Goal: Information Seeking & Learning: Check status

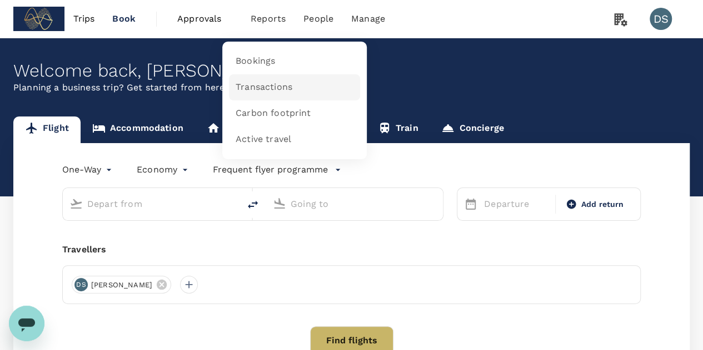
click at [268, 89] on span "Transactions" at bounding box center [263, 87] width 57 height 13
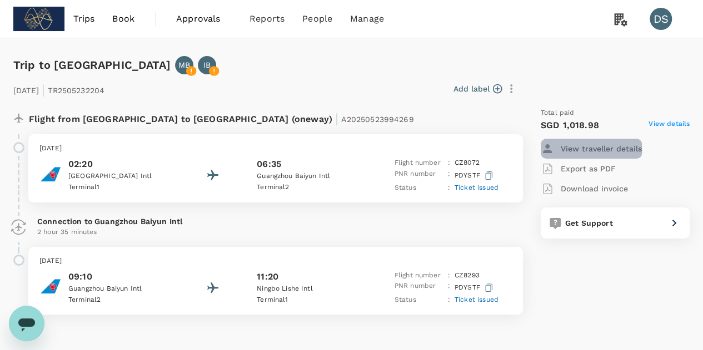
click at [583, 143] on p "View traveller details" at bounding box center [600, 148] width 81 height 11
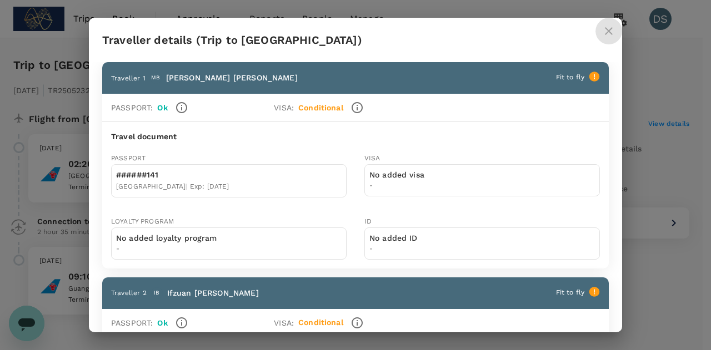
click at [608, 31] on icon "close" at bounding box center [608, 30] width 13 height 13
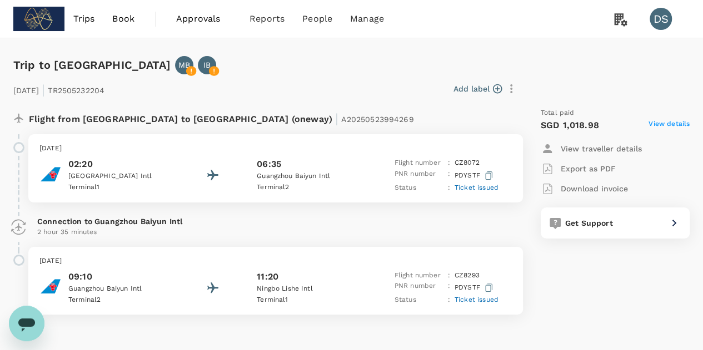
click at [678, 126] on span "View details" at bounding box center [668, 125] width 41 height 13
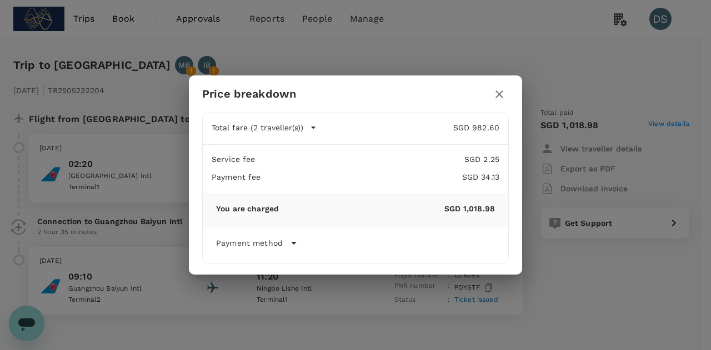
click at [504, 95] on icon "button" at bounding box center [499, 94] width 13 height 13
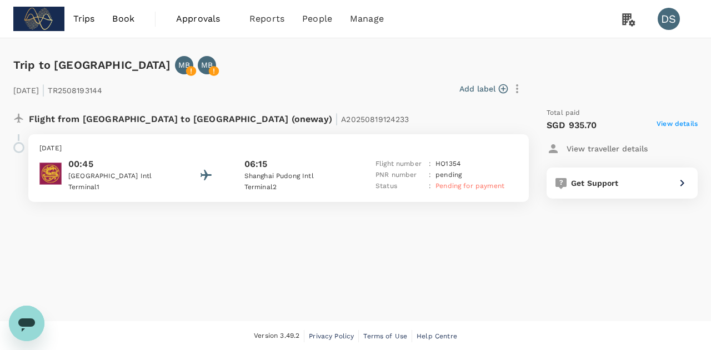
click at [467, 187] on span "Pending for payment" at bounding box center [469, 186] width 69 height 8
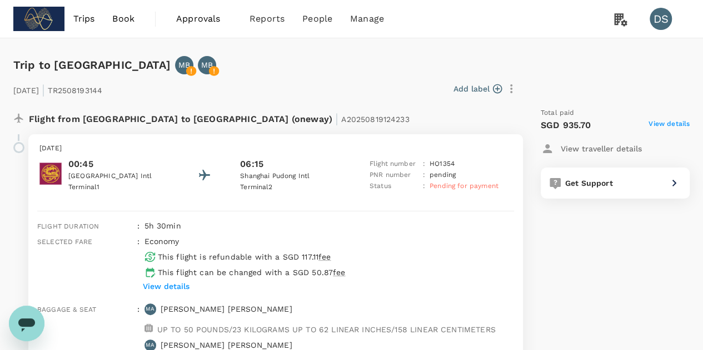
scroll to position [56, 0]
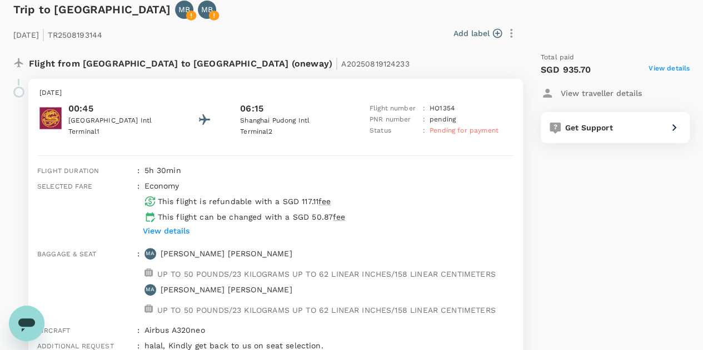
click at [255, 290] on p "[PERSON_NAME] [PERSON_NAME]" at bounding box center [227, 289] width 132 height 11
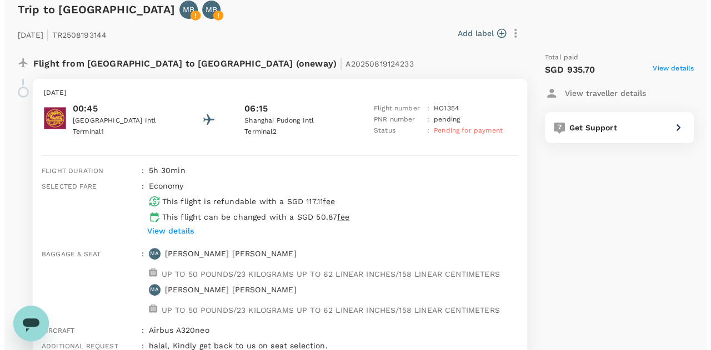
scroll to position [0, 0]
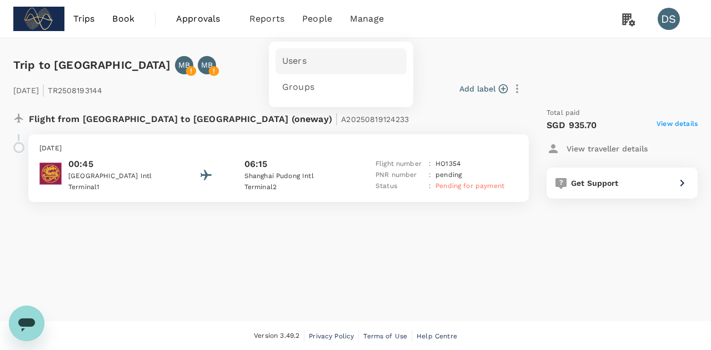
click at [293, 72] on link "Users" at bounding box center [340, 61] width 131 height 26
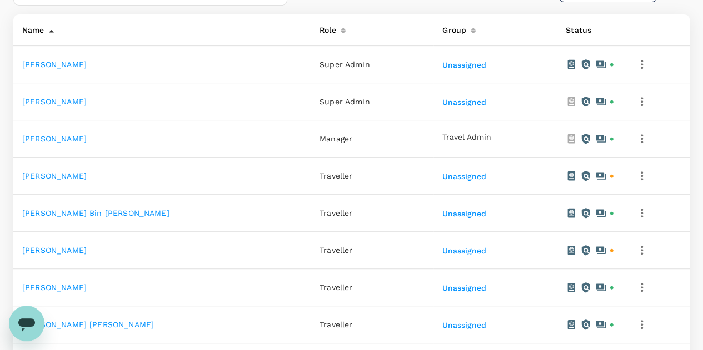
scroll to position [278, 0]
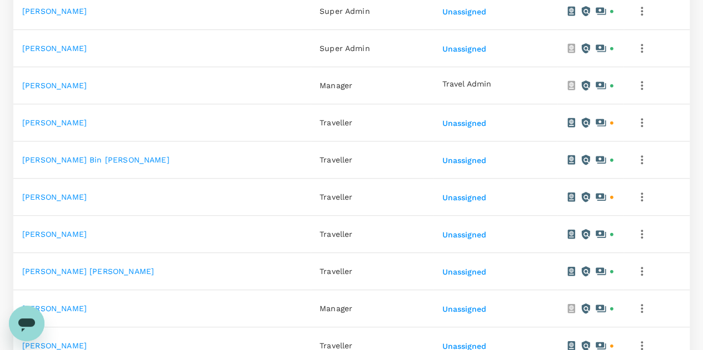
click at [89, 156] on link "Mohamed Firdaus Bin Ab Rashid" at bounding box center [95, 160] width 147 height 9
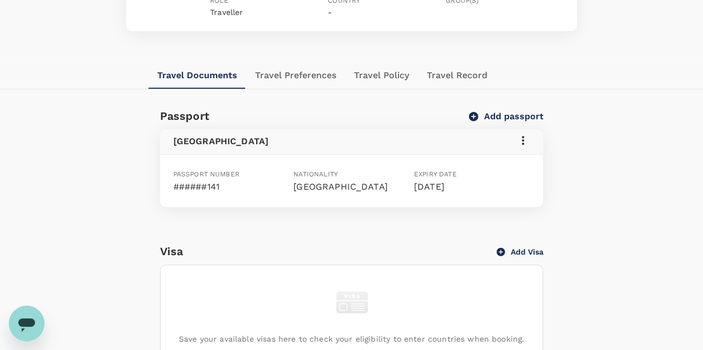
scroll to position [167, 0]
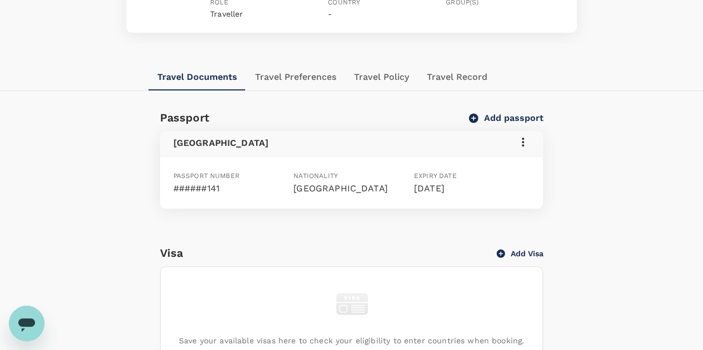
click at [307, 64] on button "Travel Preferences" at bounding box center [295, 77] width 99 height 27
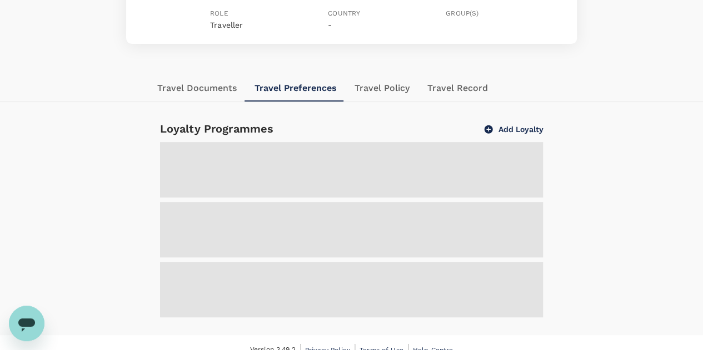
scroll to position [149, 0]
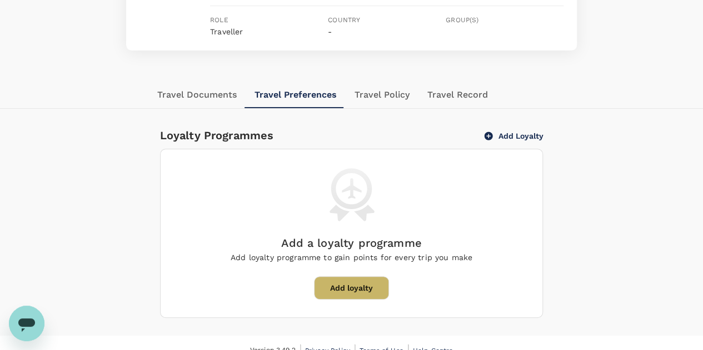
click at [392, 82] on button "Travel Policy" at bounding box center [381, 95] width 73 height 27
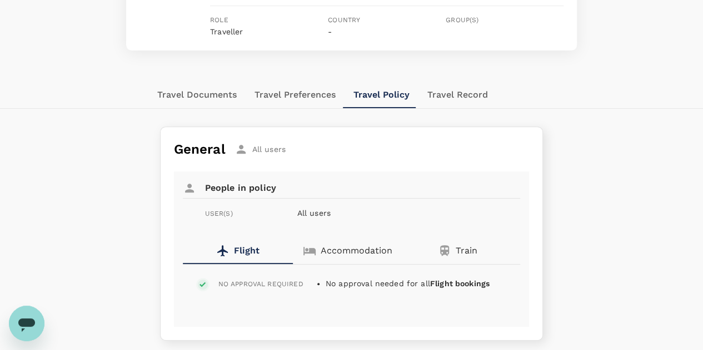
click at [438, 84] on button "Travel Record" at bounding box center [457, 95] width 78 height 27
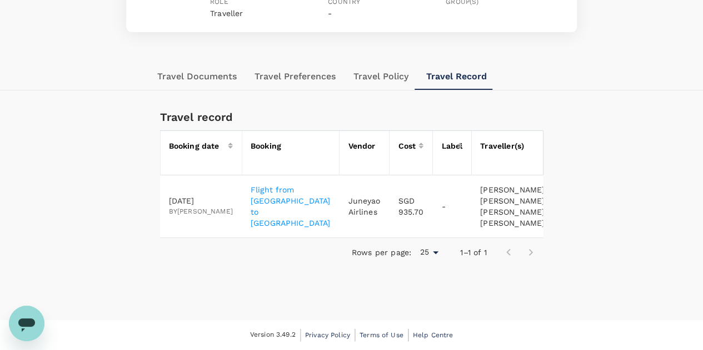
scroll to position [0, 41]
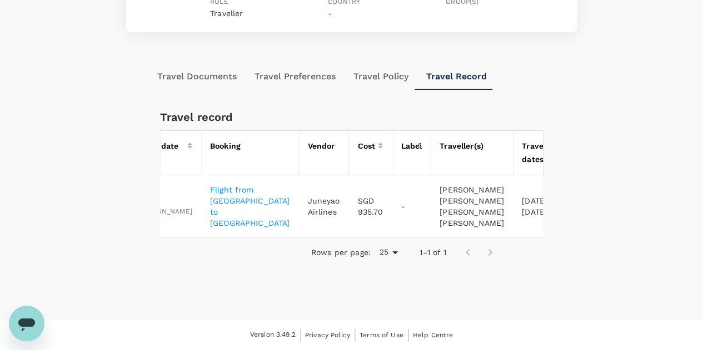
click at [623, 200] on icon "button" at bounding box center [629, 206] width 13 height 13
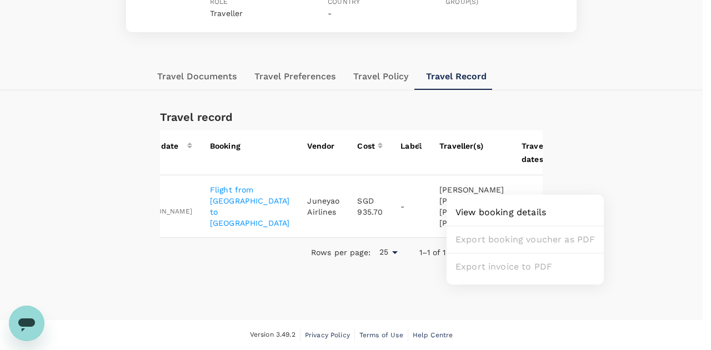
click at [581, 146] on div at bounding box center [355, 175] width 711 height 350
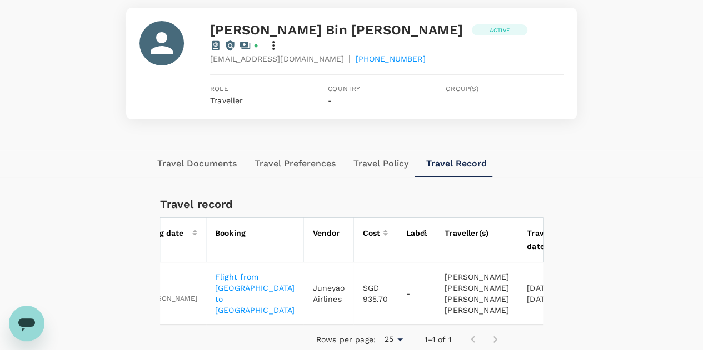
scroll to position [0, 0]
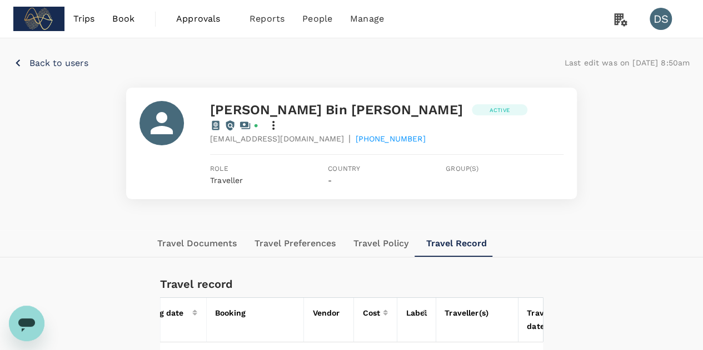
click at [52, 59] on p "Back to users" at bounding box center [58, 63] width 59 height 13
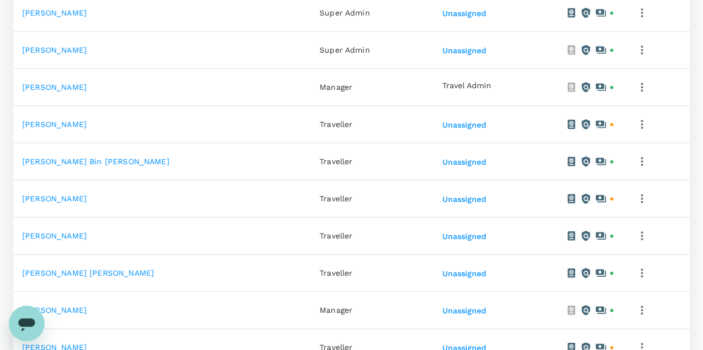
scroll to position [278, 0]
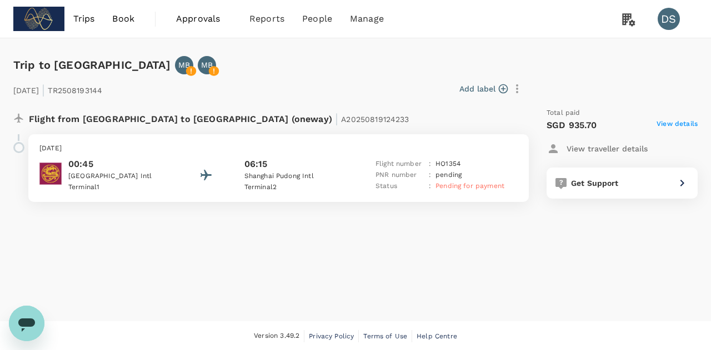
click at [156, 165] on p "00:45" at bounding box center [118, 164] width 100 height 13
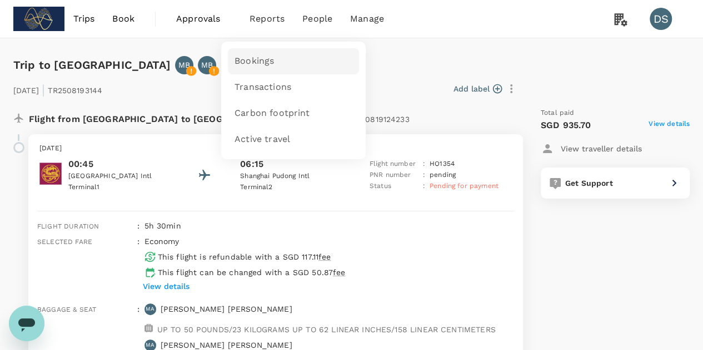
click at [264, 57] on span "Bookings" at bounding box center [253, 61] width 39 height 13
